Goal: Task Accomplishment & Management: Complete application form

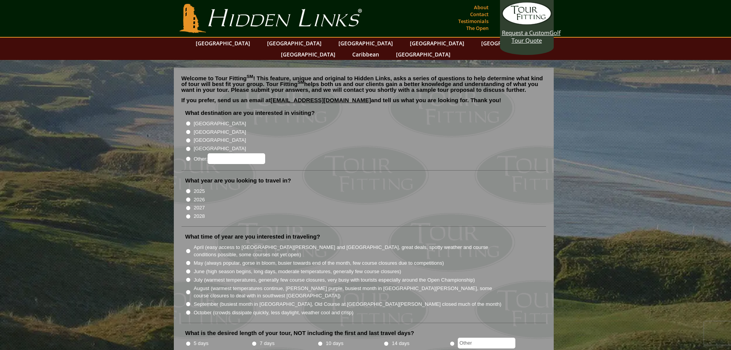
click at [188, 129] on input "[GEOGRAPHIC_DATA]" at bounding box center [188, 131] width 5 height 5
radio input "true"
click at [188, 197] on input "2026" at bounding box center [188, 199] width 5 height 5
radio input "true"
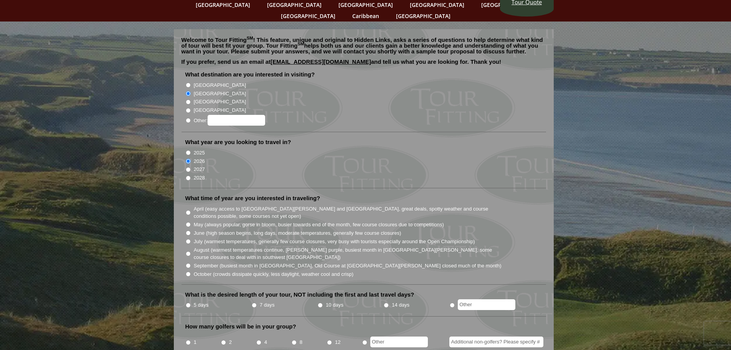
click at [189, 239] on input "July (warmest temperatures, generally few course closures, very busy with touri…" at bounding box center [188, 241] width 5 height 5
radio input "true"
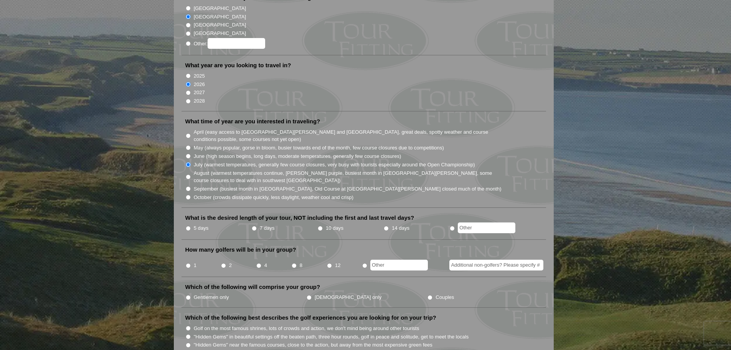
click at [187, 226] on input "5 days" at bounding box center [188, 228] width 5 height 5
radio input "true"
click at [258, 263] on input "4" at bounding box center [258, 265] width 5 height 5
radio input "true"
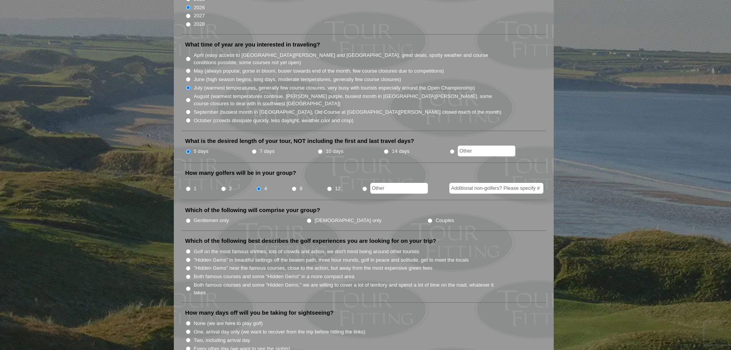
scroll to position [230, 0]
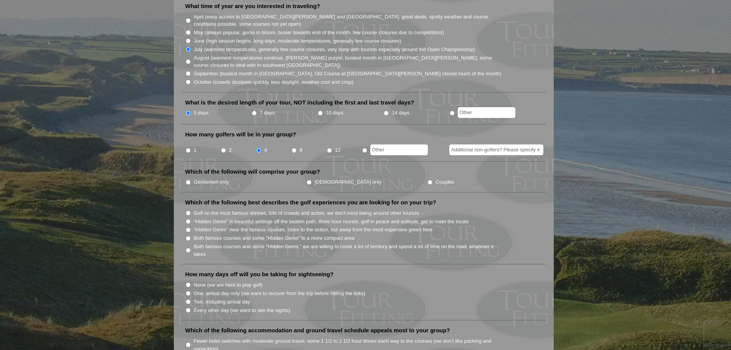
drag, startPoint x: 189, startPoint y: 169, endPoint x: 187, endPoint y: 174, distance: 5.8
click at [189, 180] on input "Gentlemen only" at bounding box center [188, 182] width 5 height 5
radio input "true"
click at [188, 210] on input "Golf on the most famous shrines, lots of crowds and action, we don't mind being…" at bounding box center [188, 212] width 5 height 5
radio input "true"
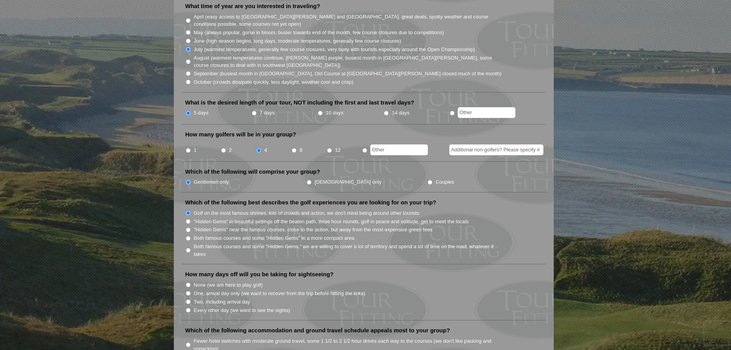
scroll to position [307, 0]
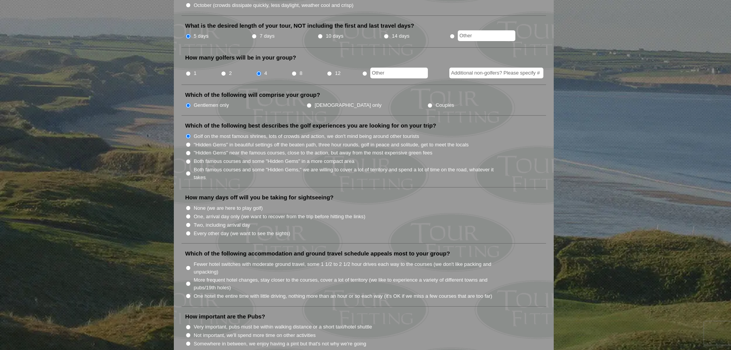
click at [188, 205] on input "None (we are here to play golf)" at bounding box center [188, 207] width 5 height 5
radio input "true"
click at [187, 281] on input "More frequent hotel changes, stay closer to the courses, cover a lot of territo…" at bounding box center [188, 283] width 5 height 5
radio input "true"
click at [187, 265] on input "Fewer hotel switches with moderate ground travel, some 1 1/2 to 2 1/2 hour driv…" at bounding box center [188, 267] width 5 height 5
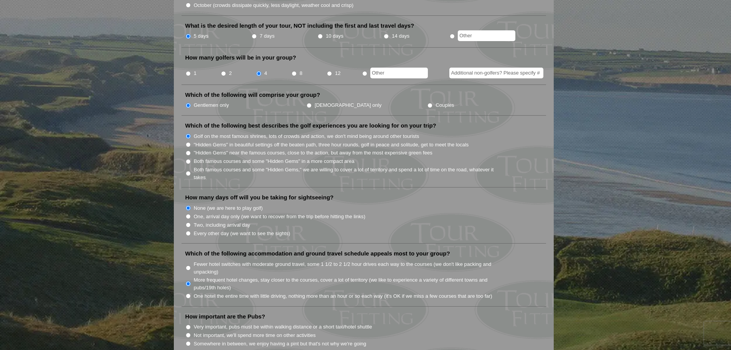
radio input "true"
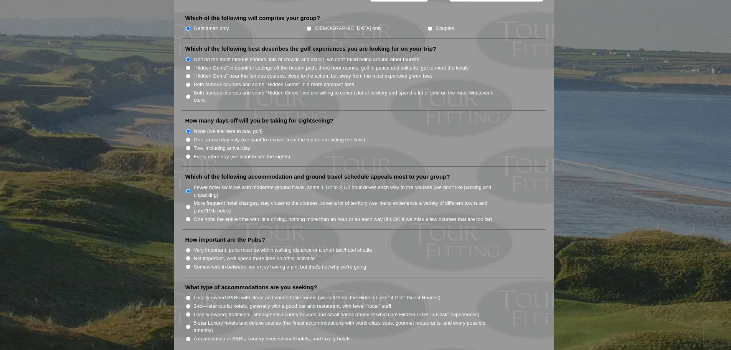
click at [189, 264] on input "Somewhere in between, we enjoy having a pint but that's not why we're going" at bounding box center [188, 266] width 5 height 5
radio input "true"
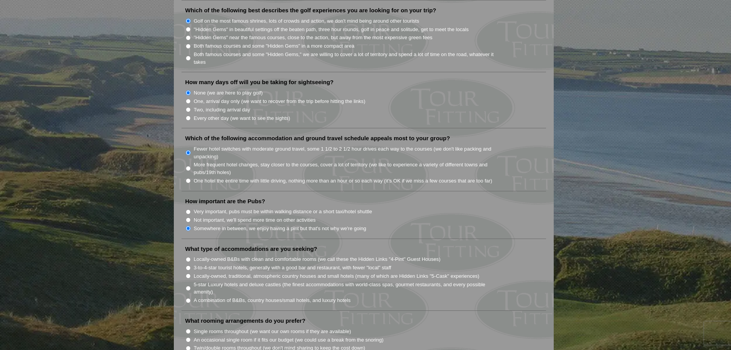
click at [187, 265] on input "3-to-4-star tourist hotels, generally with a good bar and restaurant, with fewe…" at bounding box center [188, 267] width 5 height 5
radio input "true"
click at [189, 298] on input "A combination of B&Bs, country houses/small hotels, and luxury hotels" at bounding box center [188, 300] width 5 height 5
radio input "true"
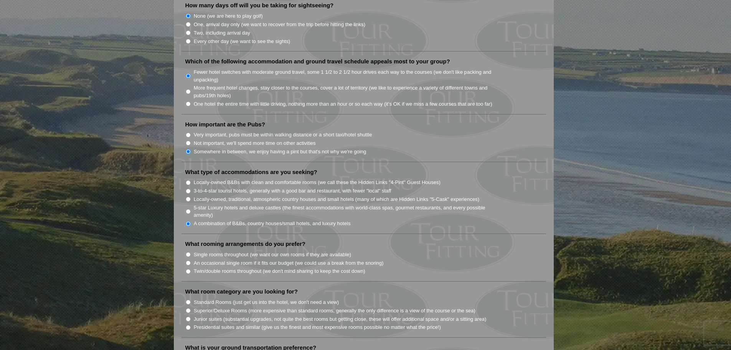
click at [189, 269] on input "Twin/double rooms throughout (we don't mind sharing to keep the cost down)" at bounding box center [188, 271] width 5 height 5
radio input "true"
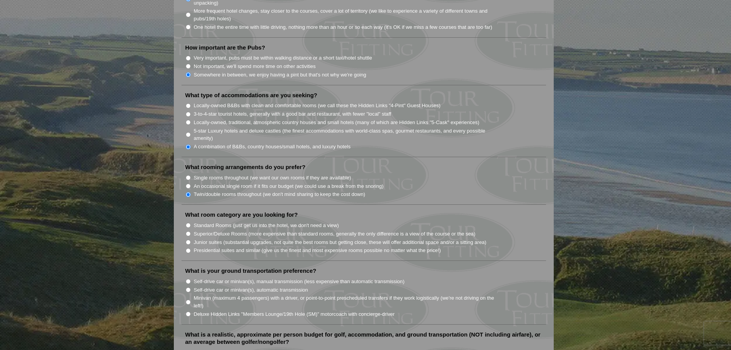
click at [187, 223] on input "Standard Rooms (just get us into the hotel, we don't need a view)" at bounding box center [188, 225] width 5 height 5
radio input "true"
click at [189, 299] on input "Minivan (maximum 4 passengers) with a driver, or point-to-point prescheduled tr…" at bounding box center [188, 301] width 5 height 5
radio input "true"
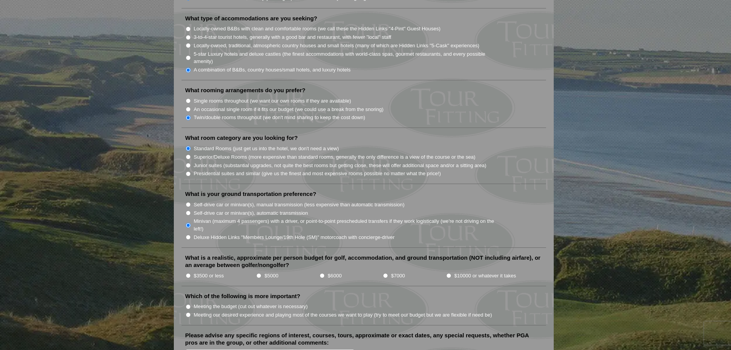
click at [187, 273] on input "$3500 or less" at bounding box center [188, 275] width 5 height 5
radio input "true"
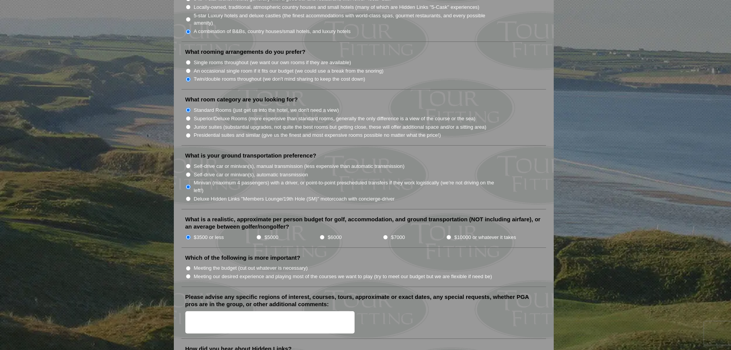
click at [187, 274] on input "Meeting our desired experience and playing most of the courses we want to play …" at bounding box center [188, 276] width 5 height 5
radio input "true"
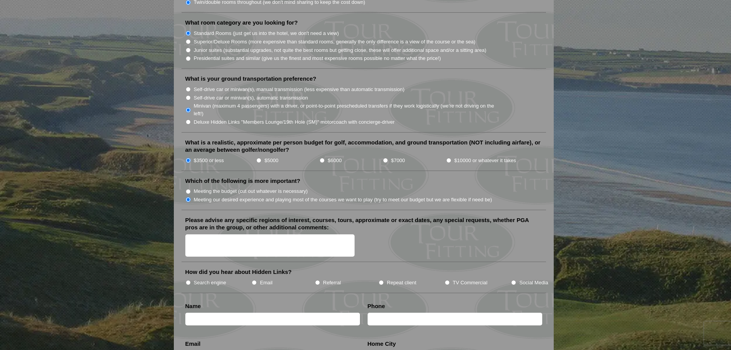
click at [200, 234] on textarea "Please advise any specific regions of interest, courses, tours, approximate or …" at bounding box center [270, 245] width 170 height 23
type textarea "We are going to The Open [DATE][DATE]. We would either like to start out the tr…"
click at [263, 279] on label "Email" at bounding box center [266, 283] width 13 height 8
click at [257, 280] on input "Email" at bounding box center [254, 282] width 5 height 5
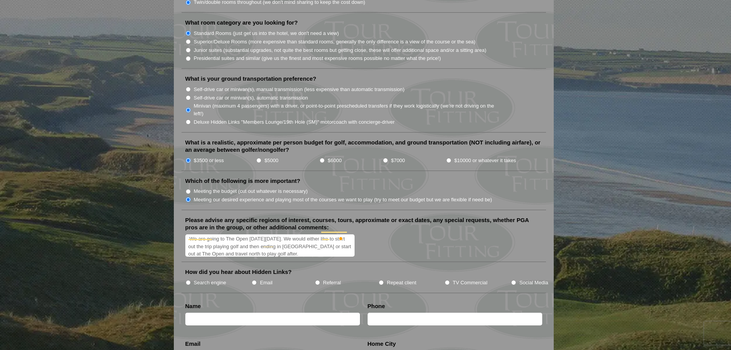
radio input "true"
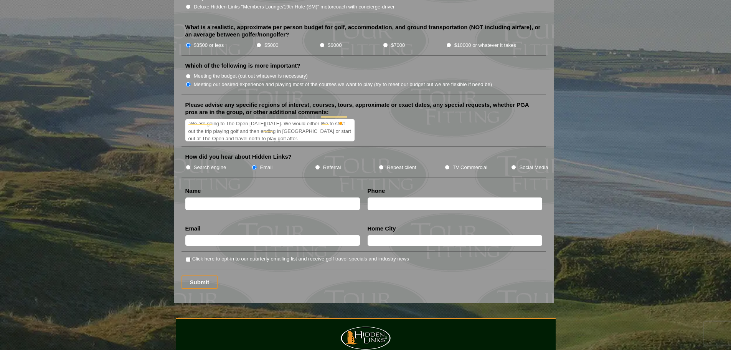
click at [198, 198] on input "text" at bounding box center [272, 203] width 175 height 13
type input "[PERSON_NAME]"
type input "8043171975"
type input "[EMAIL_ADDRESS][DOMAIN_NAME]"
type input "[GEOGRAPHIC_DATA]"
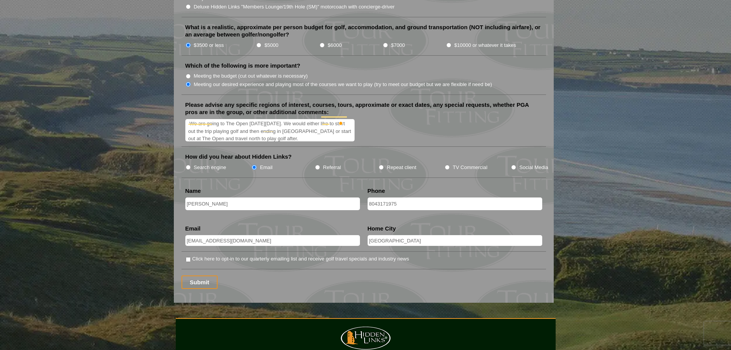
click at [189, 257] on input "Click here to opt-in to our quarterly emailing list and receive golf travel spe…" at bounding box center [188, 259] width 5 height 5
checkbox input "true"
drag, startPoint x: 286, startPoint y: 131, endPoint x: 272, endPoint y: 127, distance: 14.9
click at [272, 127] on textarea "We are going to The Open [DATE][DATE]. We would either like to start out the tr…" at bounding box center [270, 130] width 170 height 23
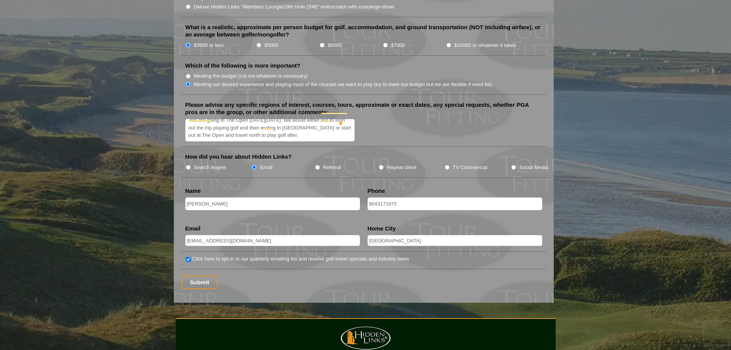
click at [273, 121] on textarea "We are going to The Open [DATE][DATE]. We would either like to start out the tr…" at bounding box center [270, 130] width 170 height 23
drag, startPoint x: 263, startPoint y: 126, endPoint x: 185, endPoint y: 107, distance: 80.9
click at [185, 107] on li "Please advise any specific regions of interest, courses, tours, approximate or …" at bounding box center [364, 124] width 365 height 46
click at [225, 119] on textarea "We are going to The Open [DATE][DATE]. We would either like to start out the tr…" at bounding box center [270, 130] width 170 height 23
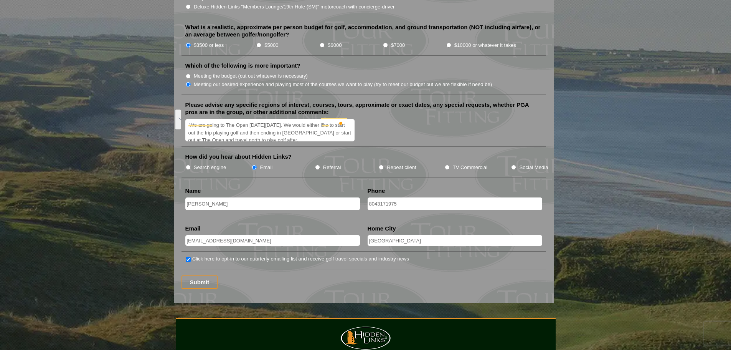
drag, startPoint x: 276, startPoint y: 127, endPoint x: 192, endPoint y: 102, distance: 88.0
click at [192, 104] on li "Please advise any specific regions of interest, courses, tours, approximate or …" at bounding box center [364, 124] width 365 height 46
